Goal: Check status: Check status

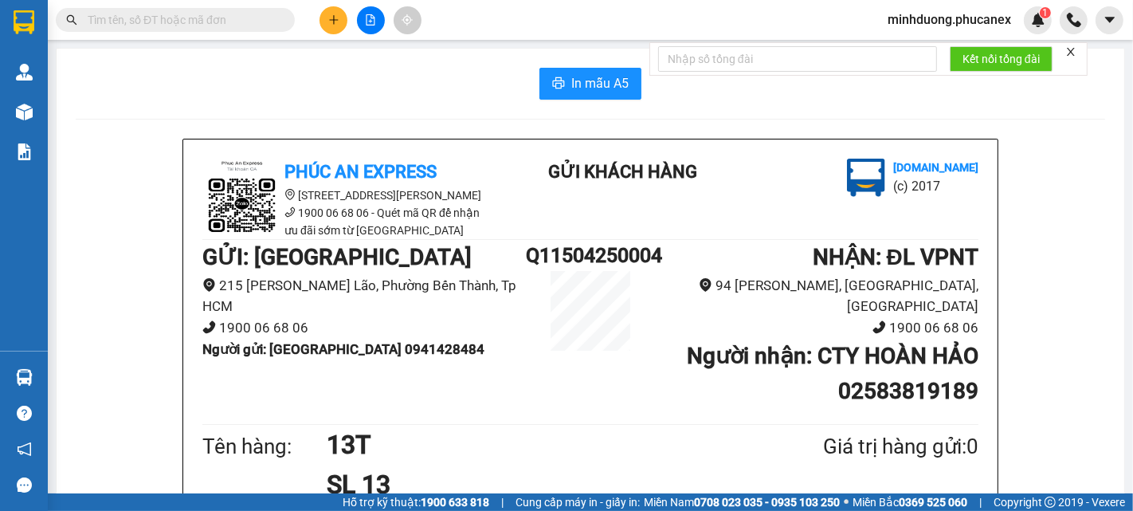
click at [235, 18] on input "text" at bounding box center [182, 20] width 188 height 18
paste input "0909631937"
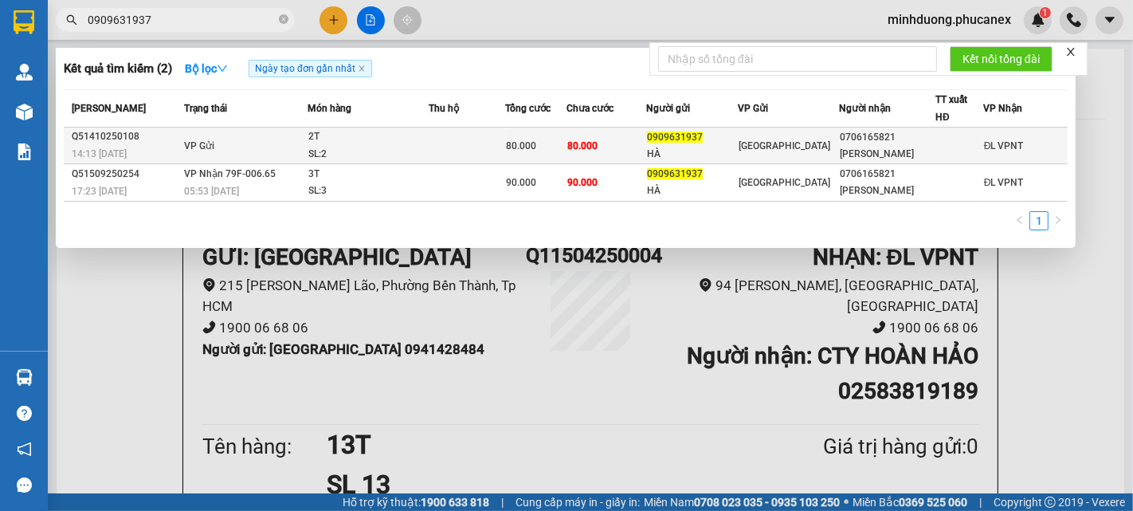
type input "0909631937"
click at [387, 148] on div "SL: 2" at bounding box center [368, 155] width 120 height 18
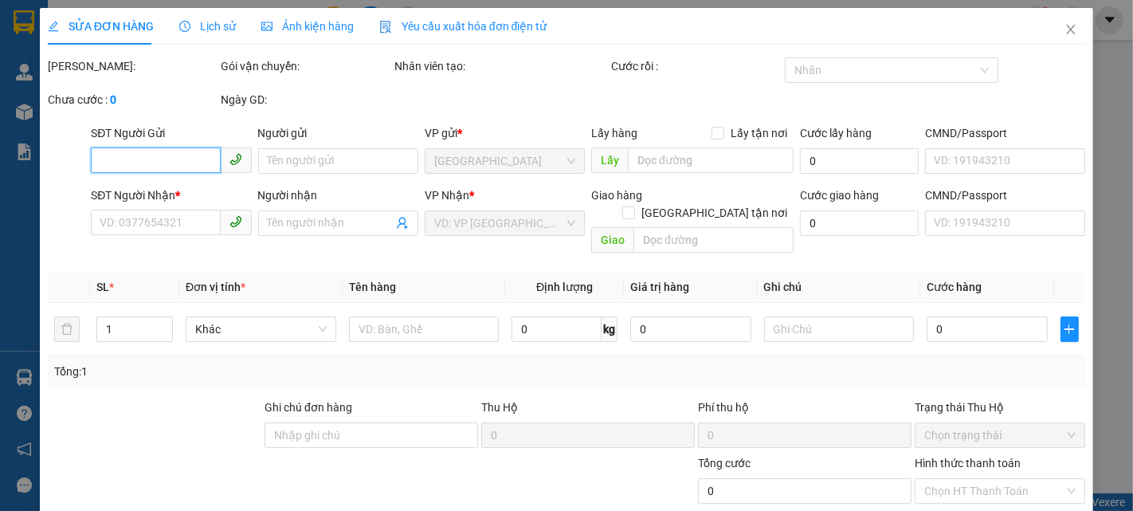
type input "0909631937"
type input "HÀ"
type input "0706165821"
type input "[PERSON_NAME]"
type input "80.000"
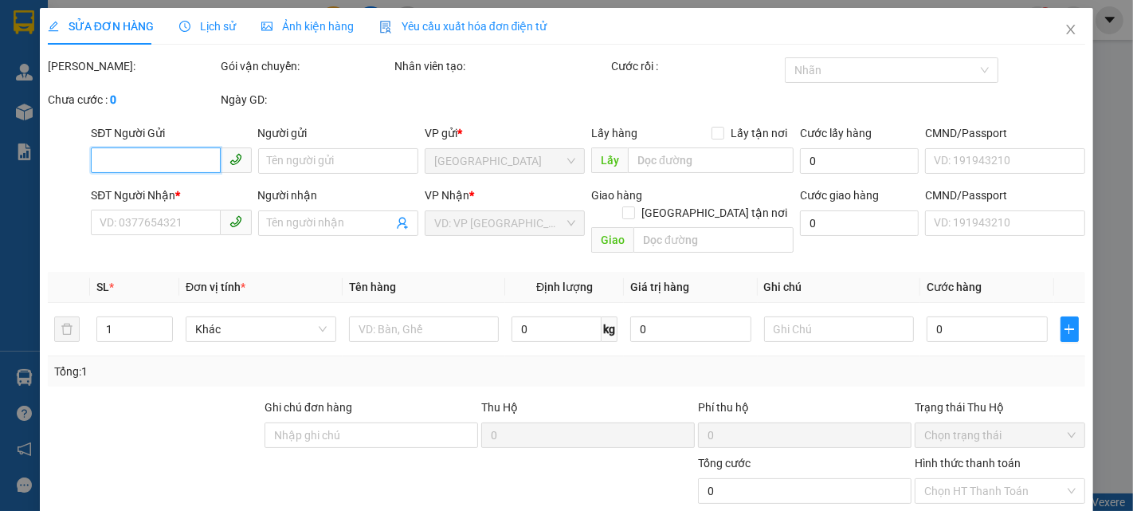
type input "80.000"
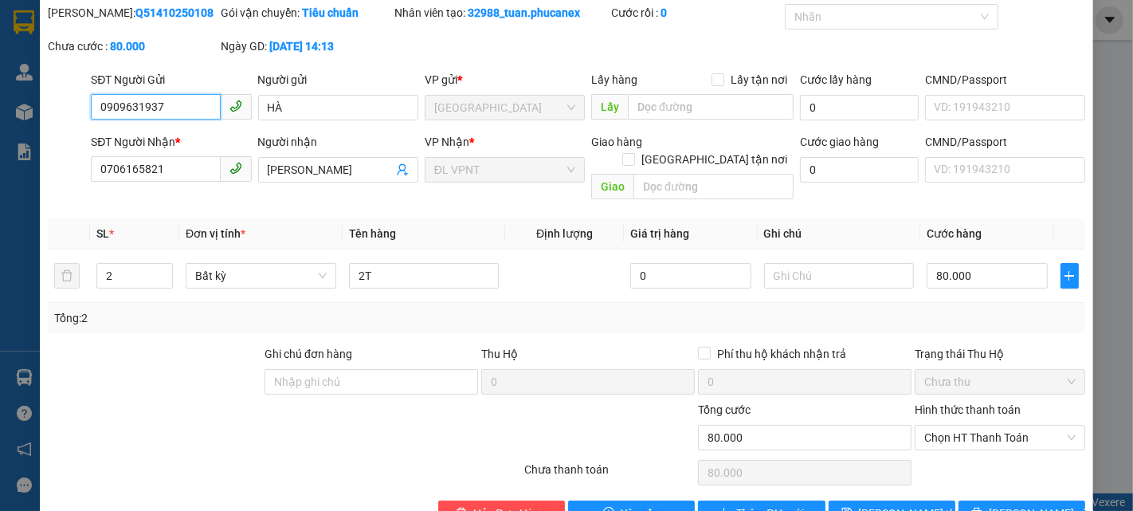
scroll to position [82, 0]
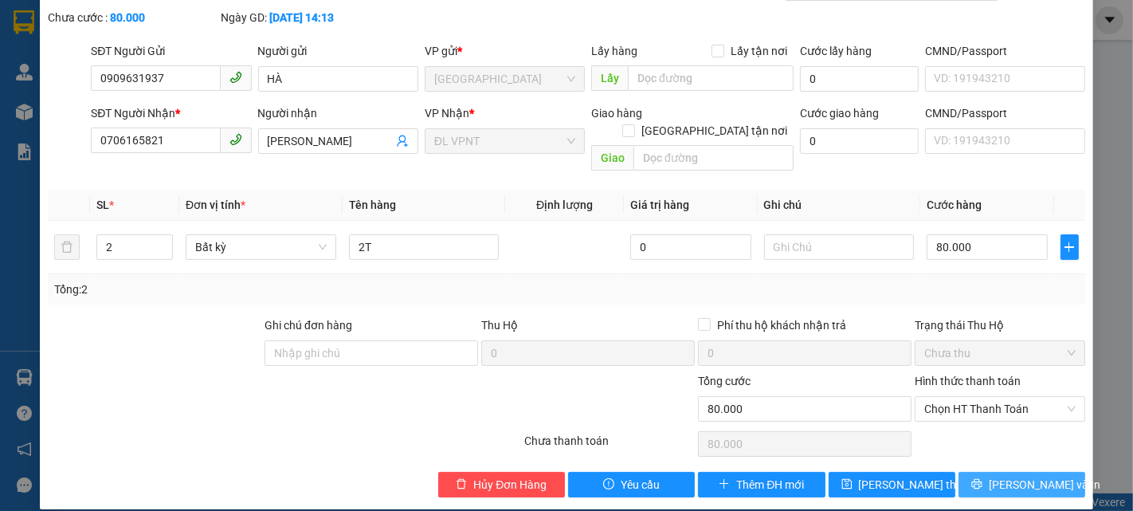
click at [982, 479] on icon "printer" at bounding box center [977, 484] width 10 height 10
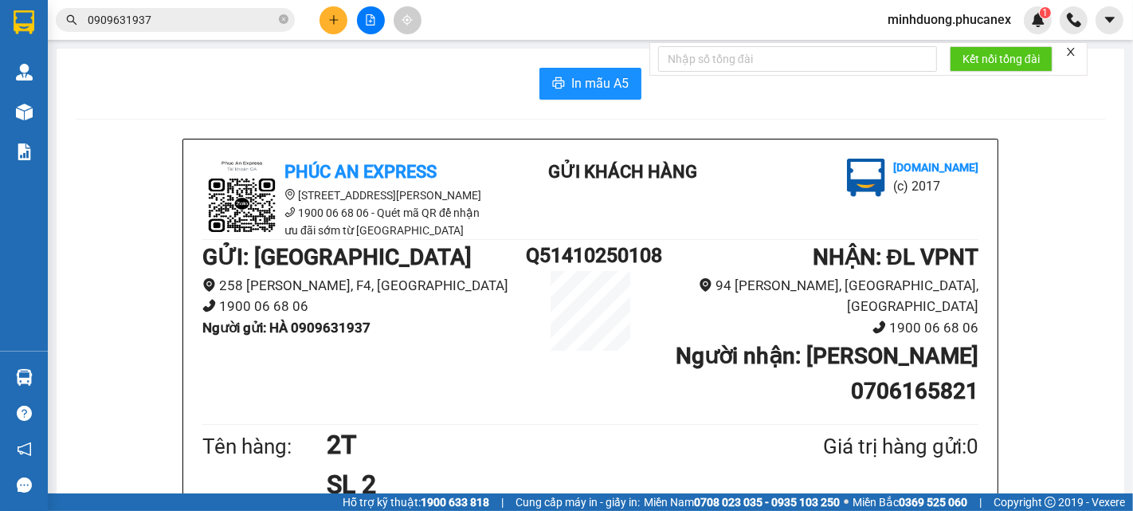
scroll to position [88, 0]
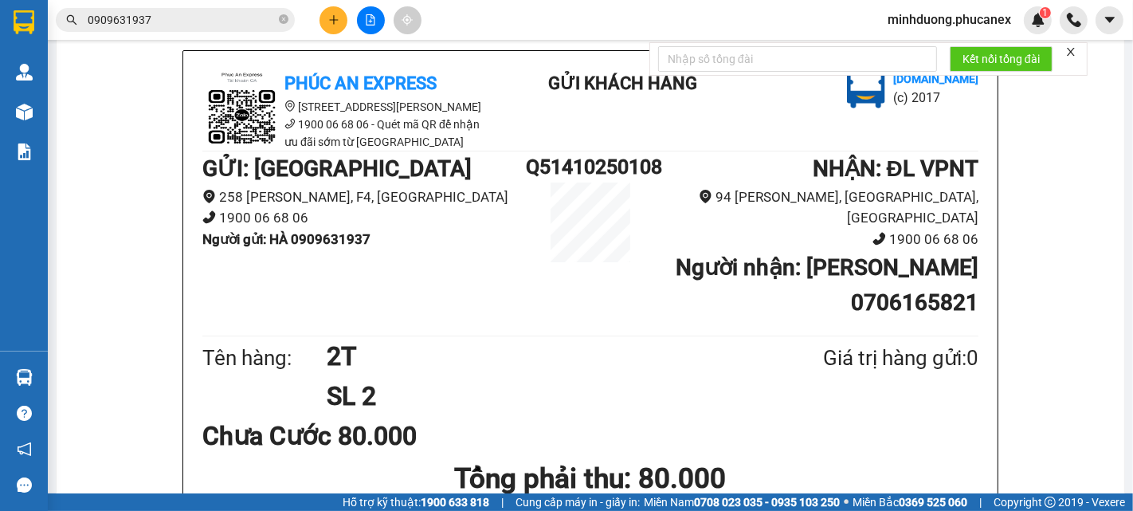
click at [220, 18] on input "0909631937" at bounding box center [182, 20] width 188 height 18
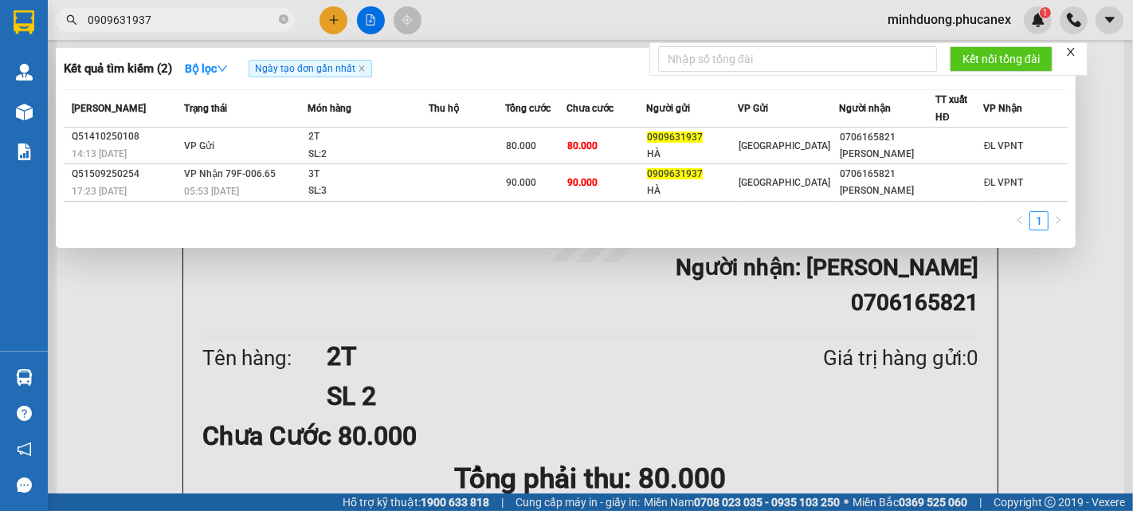
drag, startPoint x: 179, startPoint y: 27, endPoint x: 61, endPoint y: 33, distance: 117.3
click at [61, 33] on div "Kết quả tìm kiếm ( 2 ) Bộ lọc Ngày tạo đơn gần nhất Mã ĐH Trạng thái Món hàng T…" at bounding box center [155, 20] width 311 height 28
paste input "64996062"
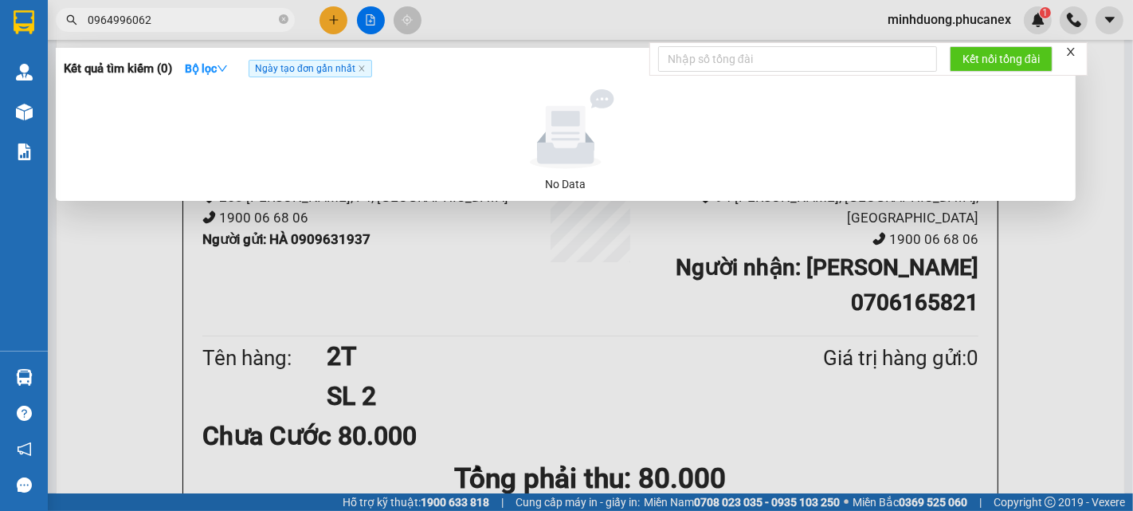
type input "0964996062"
click at [283, 20] on icon "close-circle" at bounding box center [284, 19] width 10 height 10
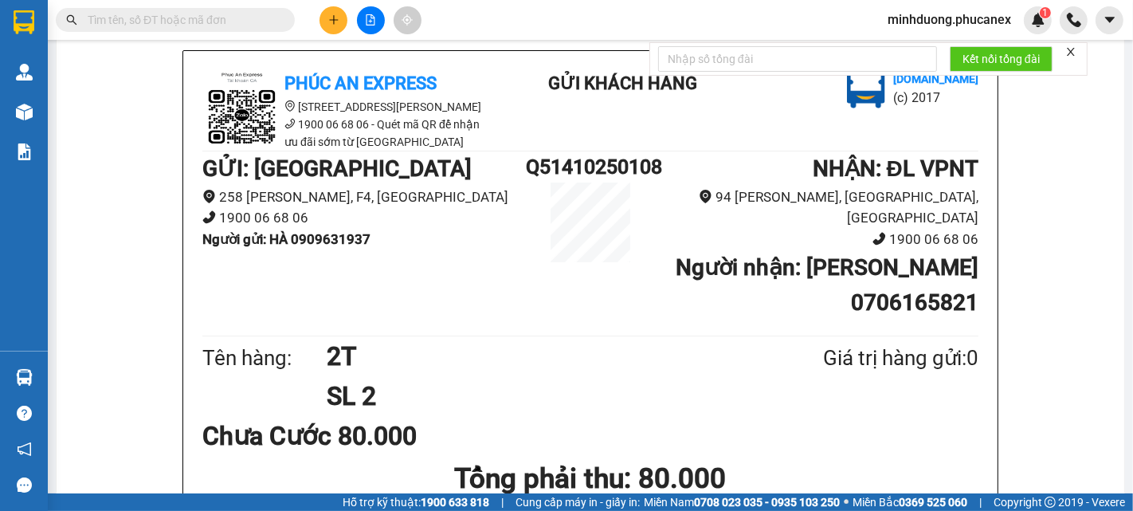
click at [229, 19] on input "text" at bounding box center [182, 20] width 188 height 18
paste input "0382266559"
type input "0382266559"
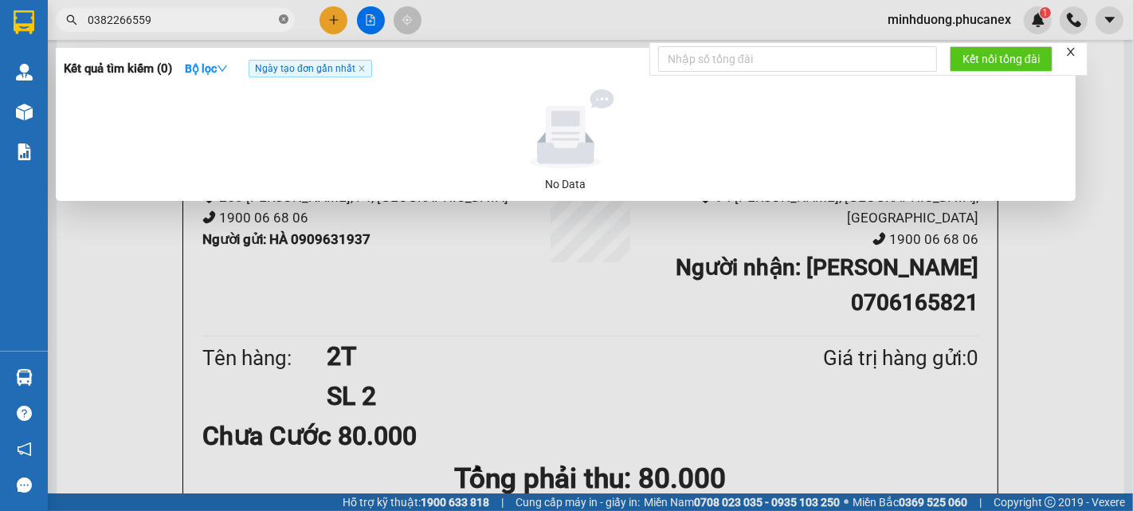
click at [281, 20] on icon "close-circle" at bounding box center [284, 19] width 10 height 10
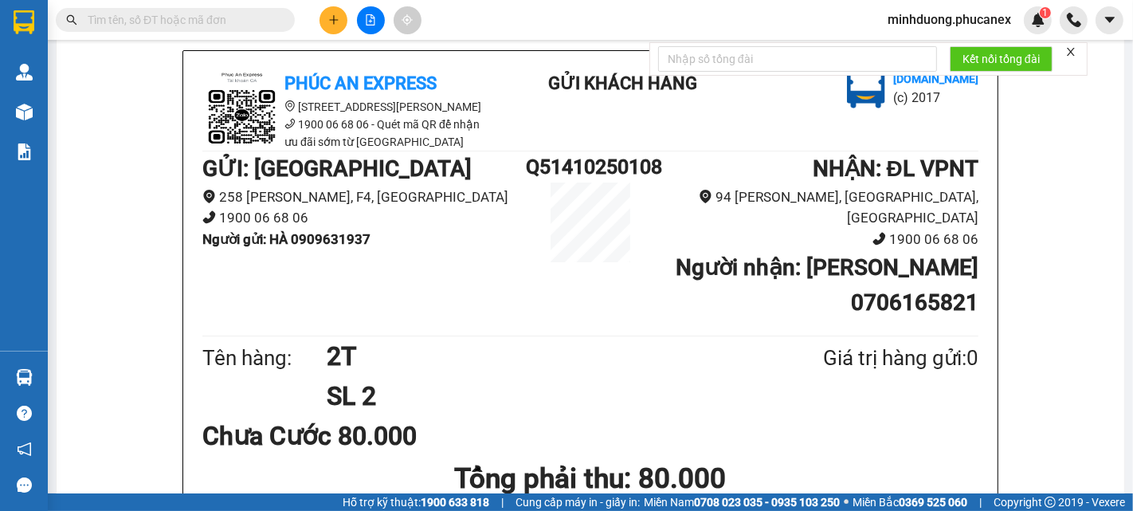
click at [259, 17] on input "text" at bounding box center [182, 20] width 188 height 18
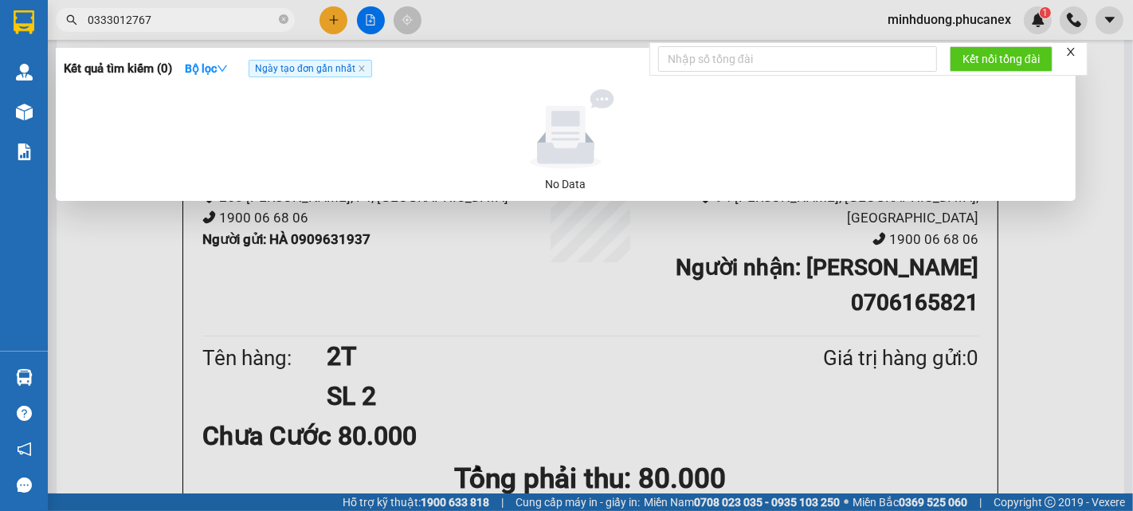
click at [110, 25] on input "0333012767" at bounding box center [182, 20] width 188 height 18
click at [160, 17] on input "0333012767" at bounding box center [182, 20] width 188 height 18
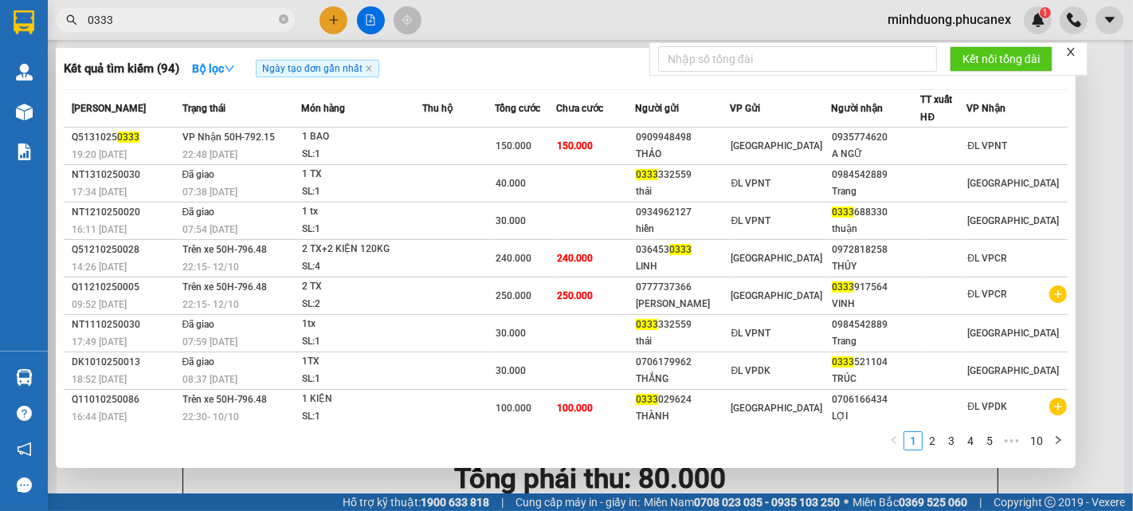
type input "0333"
click at [280, 24] on icon "close-circle" at bounding box center [284, 19] width 10 height 10
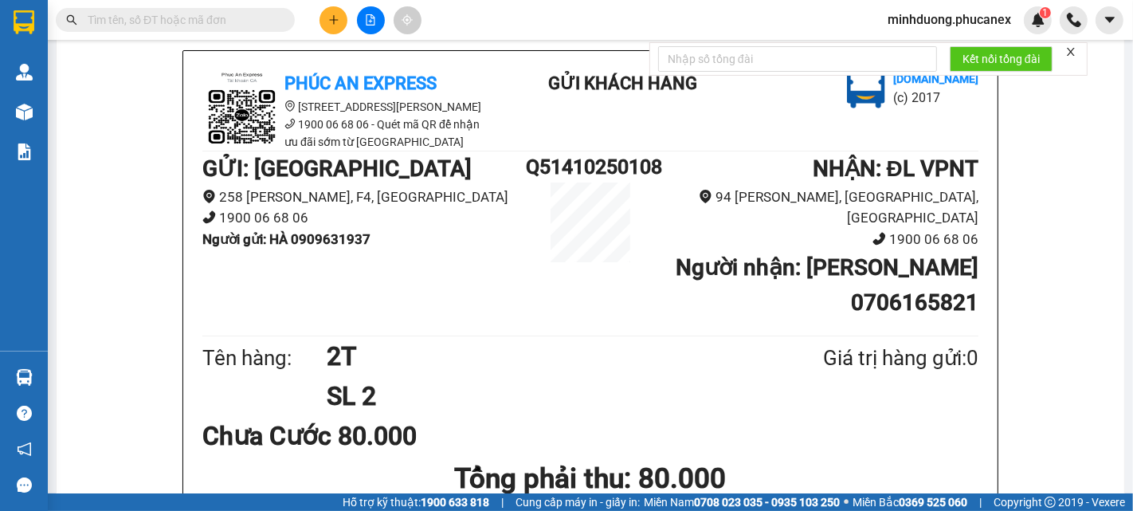
click at [250, 17] on input "text" at bounding box center [182, 20] width 188 height 18
paste input "0903858727"
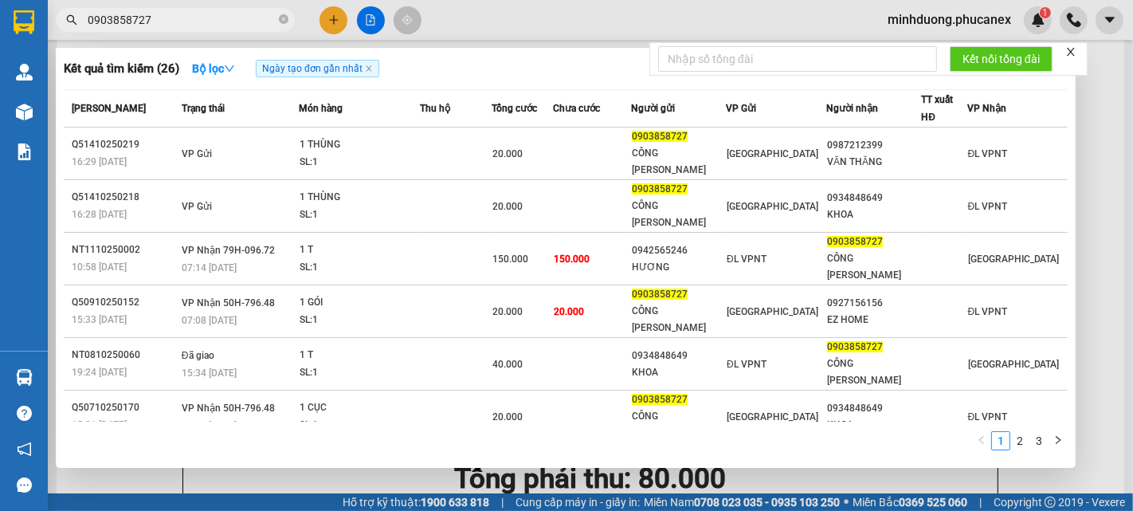
type input "0903858727"
